Goal: Transaction & Acquisition: Purchase product/service

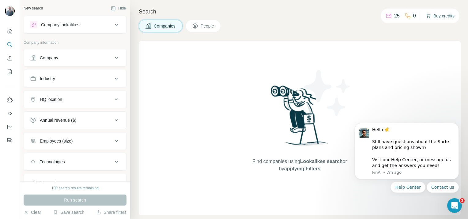
click at [440, 15] on button "Buy credits" at bounding box center [440, 16] width 28 height 9
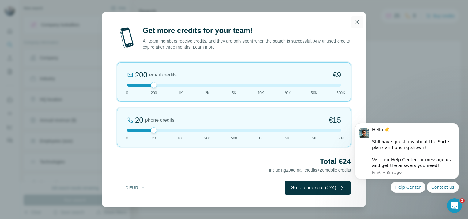
click at [356, 25] on icon "button" at bounding box center [357, 22] width 6 height 6
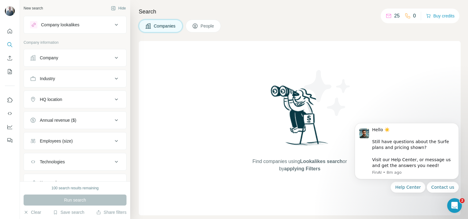
click at [410, 15] on div "0" at bounding box center [409, 15] width 11 height 7
click at [208, 24] on span "People" at bounding box center [207, 26] width 14 height 6
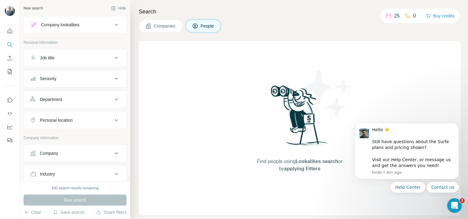
click at [161, 24] on span "Companies" at bounding box center [165, 26] width 22 height 6
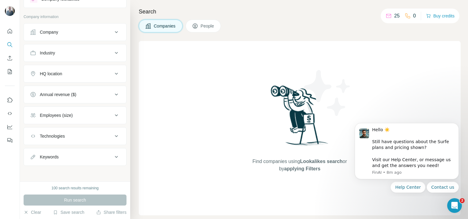
scroll to position [26, 0]
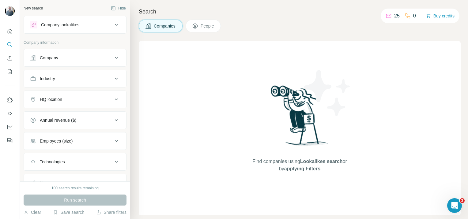
click at [91, 23] on div "Company lookalikes" at bounding box center [71, 24] width 83 height 7
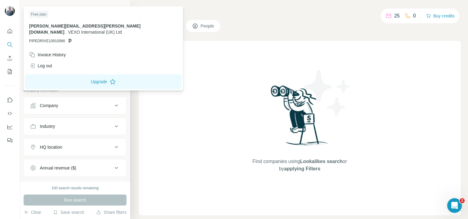
click at [8, 9] on img at bounding box center [10, 11] width 10 height 10
click at [53, 52] on div "Invoice History" at bounding box center [47, 55] width 37 height 6
click at [85, 77] on button "Upgrade" at bounding box center [103, 81] width 157 height 15
